Goal: Use online tool/utility: Utilize a website feature to perform a specific function

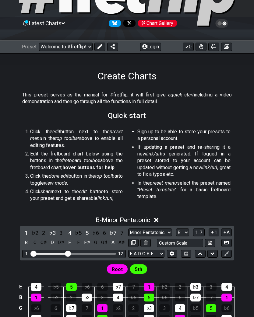
scroll to position [46, 0]
click at [99, 47] on icon at bounding box center [99, 46] width 5 height 5
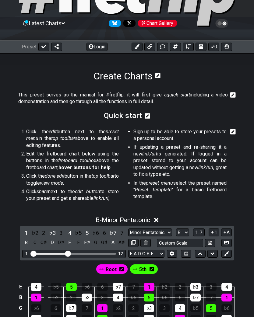
click at [168, 230] on select "Minor Pentatonic Root Minor Pentatonic Major Pentatonic Minor Blues Major Blues…" at bounding box center [150, 233] width 44 height 8
select select "Melodic Minor"
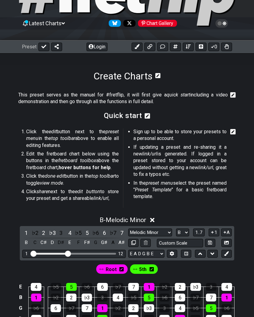
click at [186, 230] on select "A♭ A A♯ B♭ B C C♯ D♭ D D♯ E♭ E F F♯ G♭ G G♯" at bounding box center [182, 233] width 13 height 8
select select "F#"
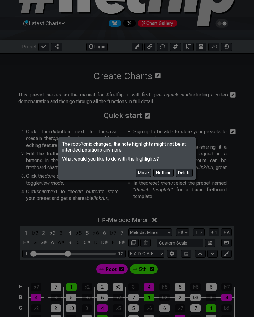
click at [146, 176] on button "Move" at bounding box center [143, 173] width 16 height 8
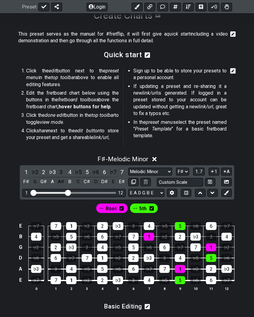
scroll to position [107, 0]
click at [99, 193] on div "1 12" at bounding box center [73, 193] width 103 height 8
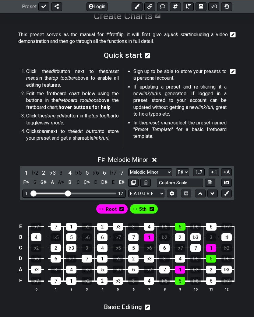
scroll to position [106, 0]
click at [93, 191] on div "1 12" at bounding box center [73, 194] width 103 height 8
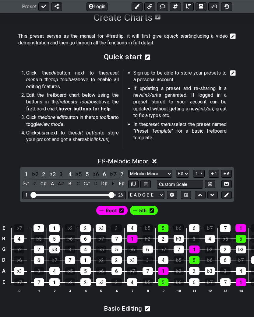
scroll to position [105, 0]
click at [200, 171] on span "1..7" at bounding box center [198, 173] width 7 height 5
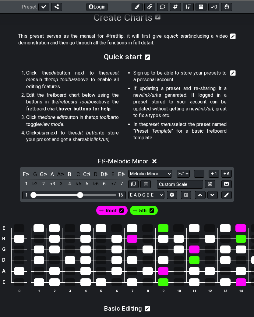
click at [202, 172] on button "..." at bounding box center [199, 174] width 10 height 8
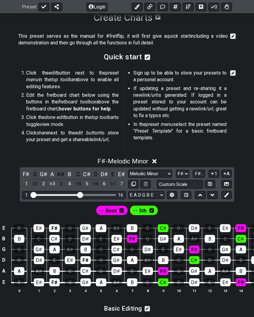
click at [204, 168] on div "F♯ G G♯ A A♯ B C C♯ D D♯ E E♯ 1 ♭2 2 ♭3 3 4 ♭5 5 ♭6 6 ♭7 7 Minor Pentatonic Roo…" at bounding box center [127, 184] width 214 height 34
click at [200, 172] on span "F♯.." at bounding box center [199, 173] width 8 height 5
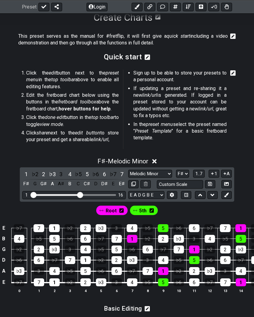
click at [229, 193] on button at bounding box center [226, 195] width 10 height 8
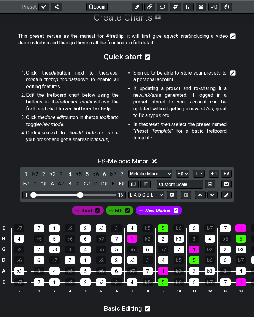
click at [229, 191] on button at bounding box center [226, 195] width 10 height 8
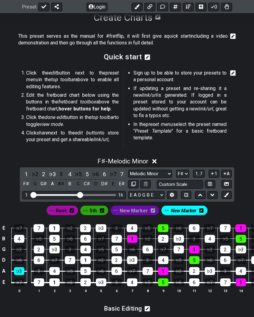
click at [19, 273] on div "♭3" at bounding box center [19, 271] width 10 height 8
click at [17, 267] on div "♭3" at bounding box center [19, 271] width 10 height 8
click at [226, 246] on div "2" at bounding box center [225, 250] width 10 height 8
click at [241, 247] on div "♭3" at bounding box center [241, 250] width 10 height 8
click at [195, 247] on div "1" at bounding box center [194, 250] width 10 height 8
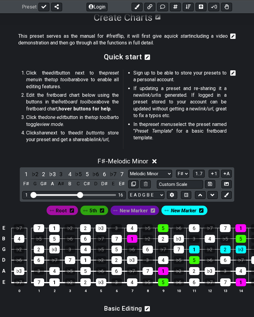
click at [185, 244] on td "7" at bounding box center [179, 244] width 16 height 11
click at [178, 246] on div "7" at bounding box center [178, 250] width 10 height 8
click at [182, 250] on div "7" at bounding box center [178, 250] width 10 height 8
click at [196, 247] on div "1" at bounding box center [194, 250] width 10 height 8
click at [226, 249] on div "2" at bounding box center [225, 250] width 10 height 8
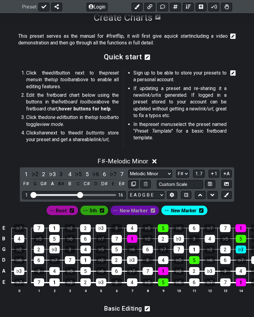
click at [226, 249] on div "2" at bounding box center [225, 250] width 10 height 8
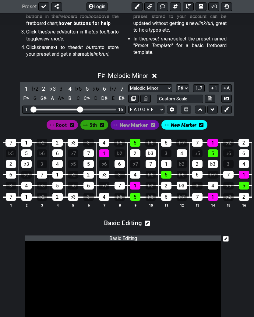
scroll to position [198, 0]
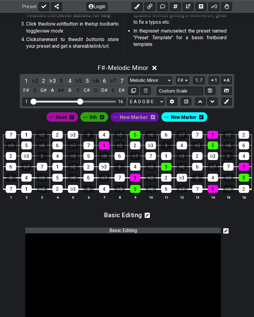
click at [145, 212] on icon at bounding box center [147, 215] width 5 height 7
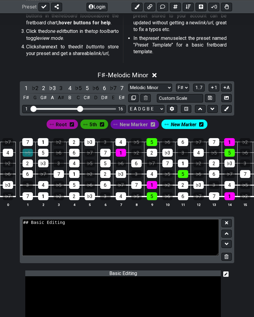
scroll to position [0, 2]
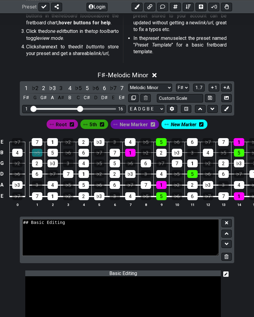
click at [216, 85] on button "1" at bounding box center [213, 88] width 10 height 8
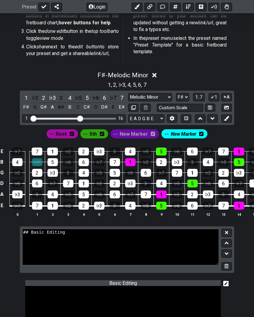
click at [216, 95] on button "1" at bounding box center [213, 97] width 10 height 8
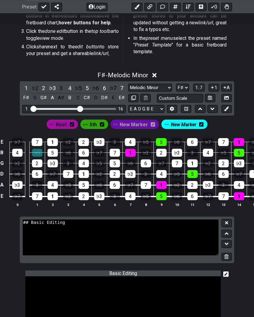
click at [217, 85] on button "1" at bounding box center [213, 88] width 10 height 8
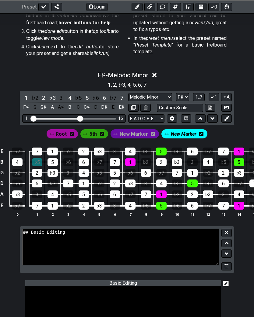
click at [217, 97] on button "1" at bounding box center [213, 97] width 10 height 8
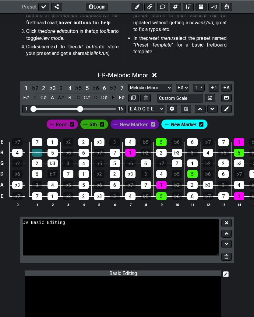
click at [230, 88] on button "A" at bounding box center [226, 88] width 11 height 8
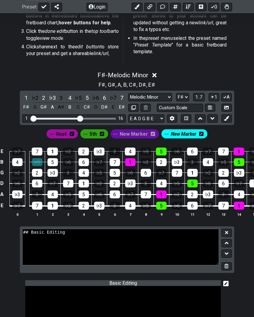
click at [229, 94] on button "A" at bounding box center [226, 97] width 11 height 8
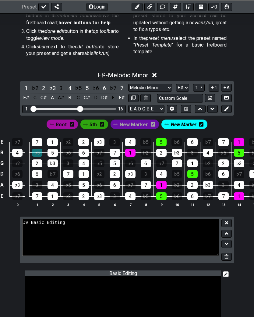
click at [230, 90] on button "A" at bounding box center [226, 88] width 11 height 8
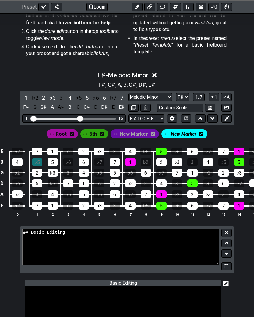
click at [229, 96] on button "A" at bounding box center [226, 97] width 11 height 8
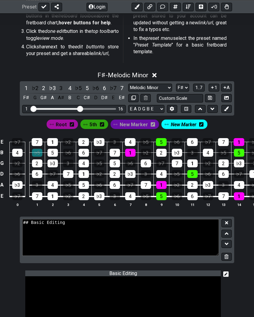
click at [217, 89] on button "1" at bounding box center [213, 88] width 10 height 8
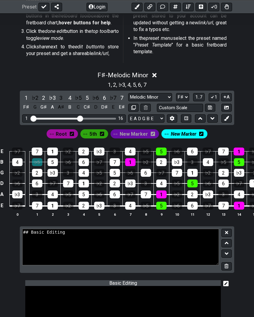
click at [217, 94] on button "1" at bounding box center [213, 97] width 10 height 8
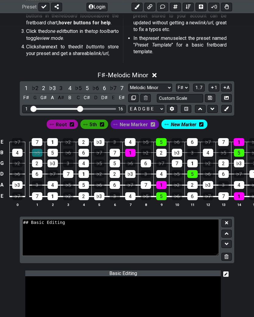
click at [230, 89] on button "A" at bounding box center [226, 88] width 11 height 8
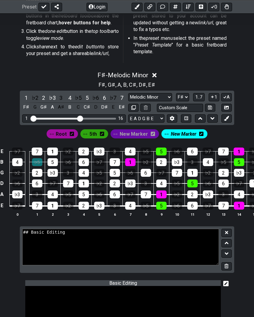
click at [232, 92] on div "1 ♭2 2 ♭3 3 4 ♭5 5 ♭6 6 ♭7 7 F♯ G G♯ A A♯ B C C♯ D D♯ E E♯ Minor Pentatonic Roo…" at bounding box center [127, 108] width 214 height 34
click at [227, 93] on button "A" at bounding box center [226, 97] width 11 height 8
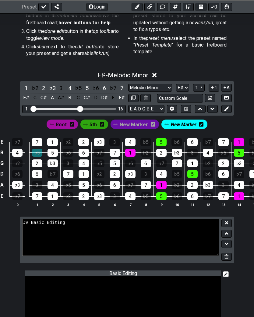
click at [163, 110] on select "E A D G B E F♯ B E A D G B E E A D G B E B E A D F♯ B A D G C E A D A D G B E E…" at bounding box center [146, 109] width 36 height 8
click at [201, 109] on icon at bounding box center [200, 109] width 4 height 6
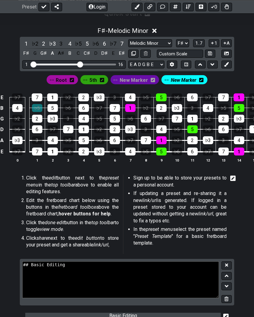
scroll to position [123, 0]
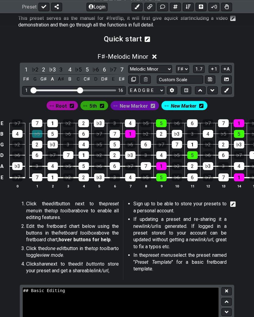
click at [204, 92] on button at bounding box center [200, 90] width 10 height 8
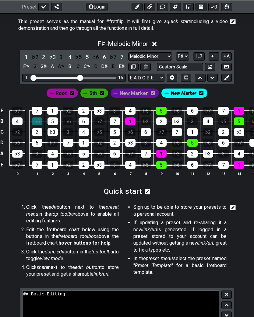
scroll to position [106, 0]
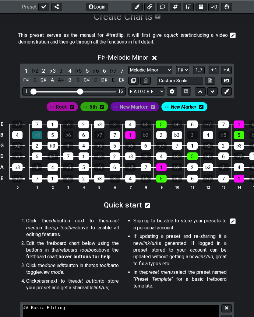
click at [216, 91] on button at bounding box center [212, 91] width 10 height 8
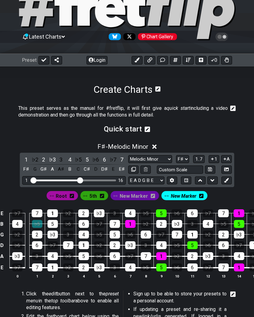
scroll to position [33, 0]
click at [204, 61] on button at bounding box center [200, 60] width 11 height 9
click at [204, 57] on button at bounding box center [200, 60] width 11 height 9
click at [204, 60] on button at bounding box center [200, 60] width 11 height 9
click at [215, 58] on button "0" at bounding box center [213, 60] width 11 height 9
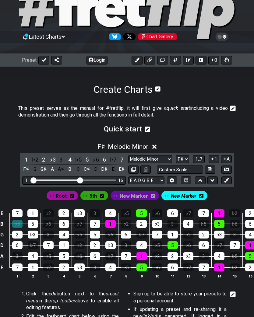
click at [186, 60] on icon at bounding box center [188, 60] width 5 height 4
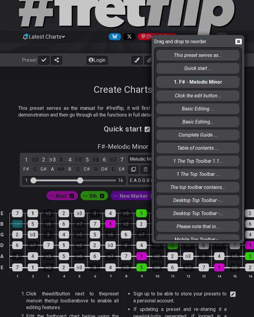
click at [3, 184] on div "Drag and drop to reorder. This preset serves as... Quick start ... 1. F♯ - Melo…" at bounding box center [127, 158] width 254 height 317
click at [241, 43] on icon at bounding box center [238, 42] width 6 height 6
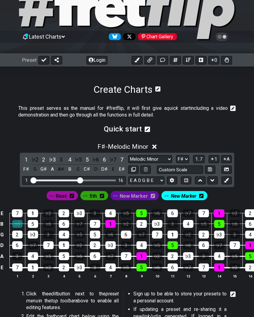
click at [136, 61] on icon at bounding box center [136, 60] width 5 height 5
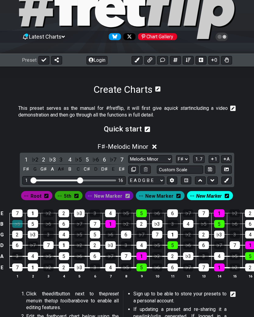
click at [46, 195] on icon at bounding box center [46, 196] width 4 height 4
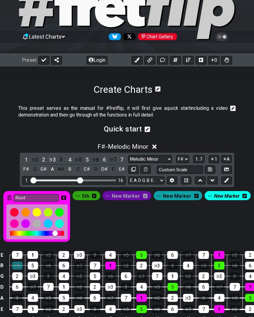
click at [3, 168] on div "F♯ - Melodic Minor 1 ♭2 2 ♭3 3 4 ♭5 5 ♭6 6 ♭7 7 F♯ G G♯ A A♯ B C C♯ D D♯ E E♯ M…" at bounding box center [127, 233] width 254 height 189
click at [131, 227] on div "Root 5th New Marker New Marker New Marker" at bounding box center [127, 216] width 250 height 53
click at [66, 196] on icon at bounding box center [63, 198] width 5 height 4
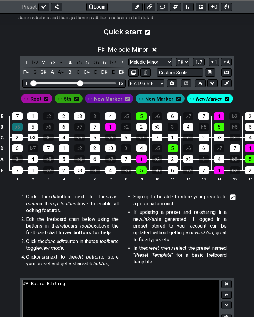
scroll to position [129, 0]
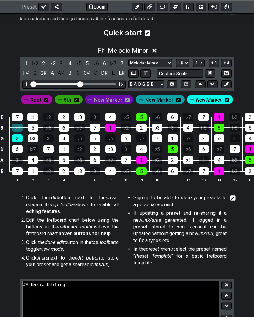
click at [20, 141] on div "2" at bounding box center [17, 138] width 10 height 8
click at [35, 139] on div "♭3" at bounding box center [33, 138] width 10 height 8
click at [67, 140] on div "4" at bounding box center [64, 138] width 10 height 8
click at [96, 138] on div "5" at bounding box center [95, 138] width 10 height 8
click at [129, 138] on div "6" at bounding box center [126, 138] width 10 height 8
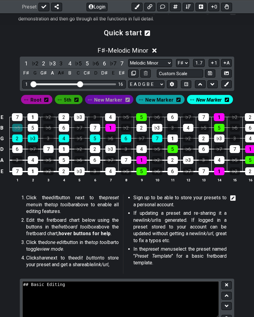
click at [157, 138] on div "7" at bounding box center [157, 138] width 10 height 8
click at [177, 141] on div "1" at bounding box center [172, 138] width 10 height 8
click at [78, 99] on icon at bounding box center [76, 99] width 4 height 5
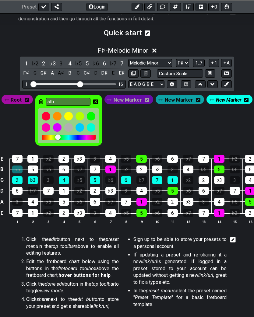
click at [55, 138] on div at bounding box center [57, 136] width 5 height 5
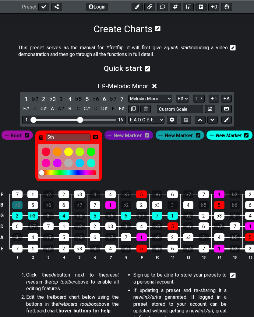
scroll to position [93, 0]
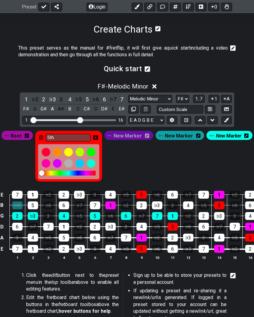
click at [43, 137] on icon at bounding box center [41, 137] width 4 height 5
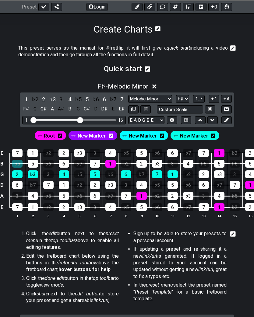
click at [62, 136] on icon at bounding box center [60, 136] width 4 height 4
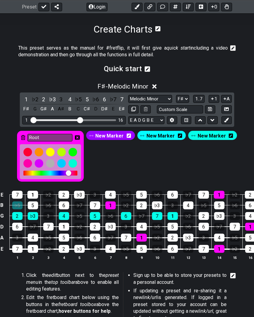
click at [80, 133] on icon at bounding box center [77, 137] width 5 height 9
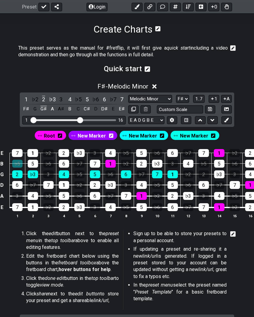
click at [203, 172] on div "2" at bounding box center [203, 174] width 10 height 8
click at [206, 173] on div "2" at bounding box center [203, 174] width 10 height 8
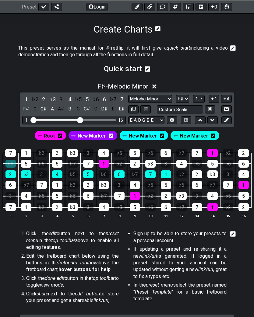
scroll to position [0, 8]
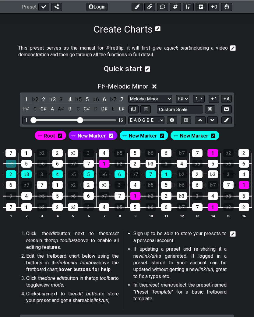
click at [201, 136] on span "New Marker" at bounding box center [194, 135] width 28 height 9
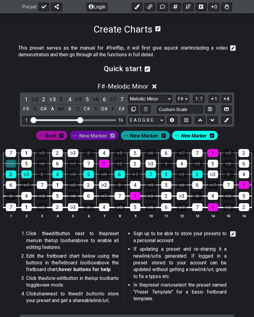
click at [198, 174] on div "2" at bounding box center [197, 174] width 10 height 8
click at [214, 174] on div "♭3" at bounding box center [213, 174] width 10 height 8
click at [247, 172] on div "4" at bounding box center [244, 174] width 10 height 8
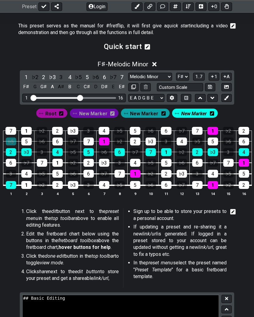
scroll to position [115, 0]
click at [43, 114] on icon at bounding box center [41, 113] width 4 height 4
click at [61, 111] on icon at bounding box center [61, 113] width 4 height 5
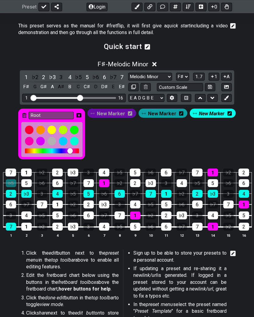
click at [81, 115] on icon at bounding box center [78, 115] width 5 height 4
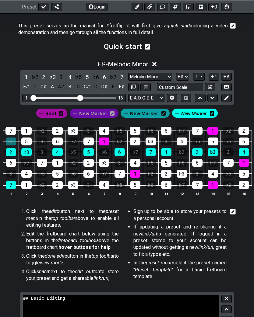
click at [63, 112] on icon at bounding box center [61, 113] width 4 height 4
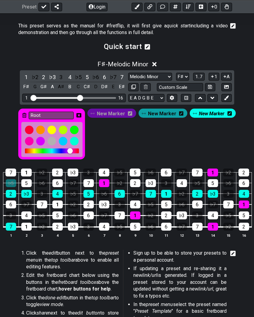
click at [81, 113] on icon at bounding box center [78, 115] width 5 height 5
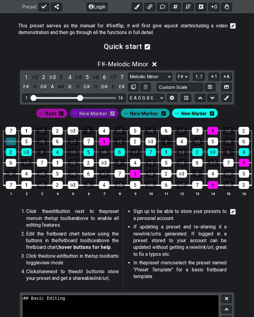
click at [9, 183] on div "7" at bounding box center [11, 185] width 10 height 8
click at [107, 140] on div "1" at bounding box center [104, 142] width 10 height 8
click at [109, 141] on div "1" at bounding box center [104, 142] width 10 height 8
click at [135, 163] on div "4" at bounding box center [135, 163] width 10 height 8
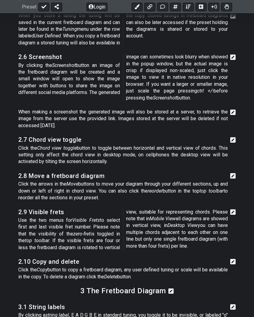
scroll to position [2859, 0]
